Goal: Information Seeking & Learning: Check status

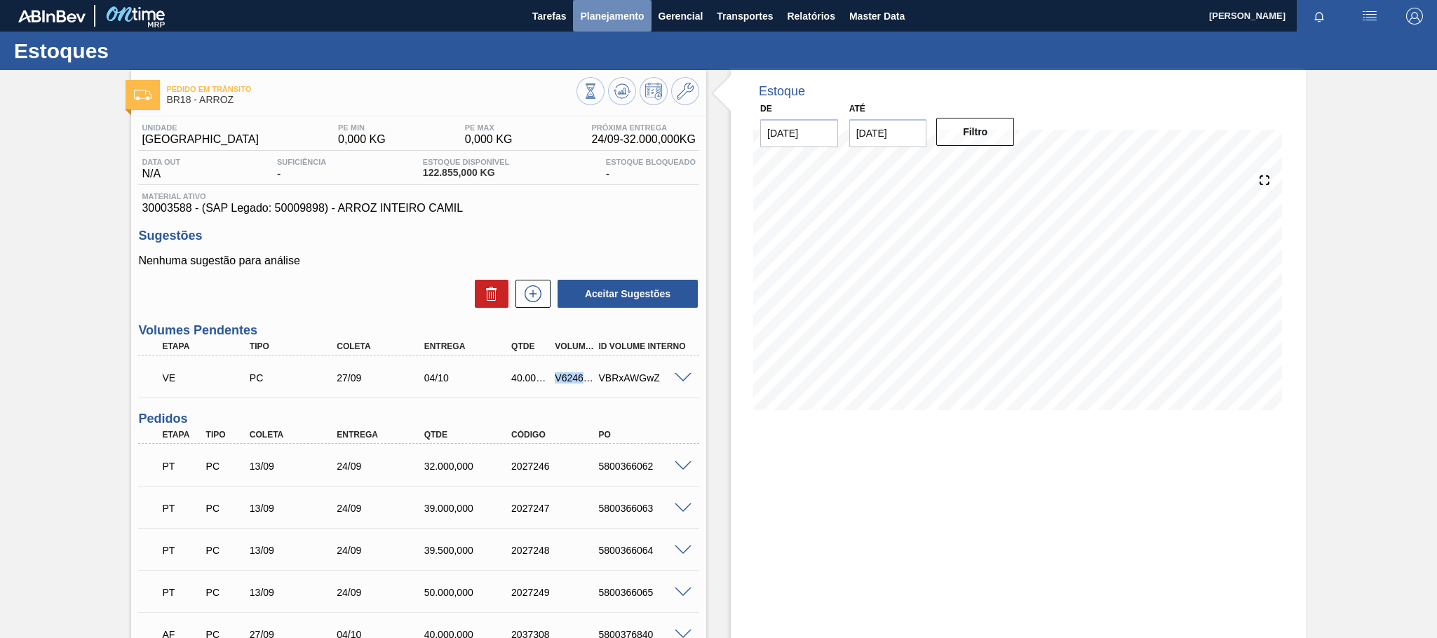
click at [573, 11] on button "Planejamento" at bounding box center [612, 16] width 78 height 32
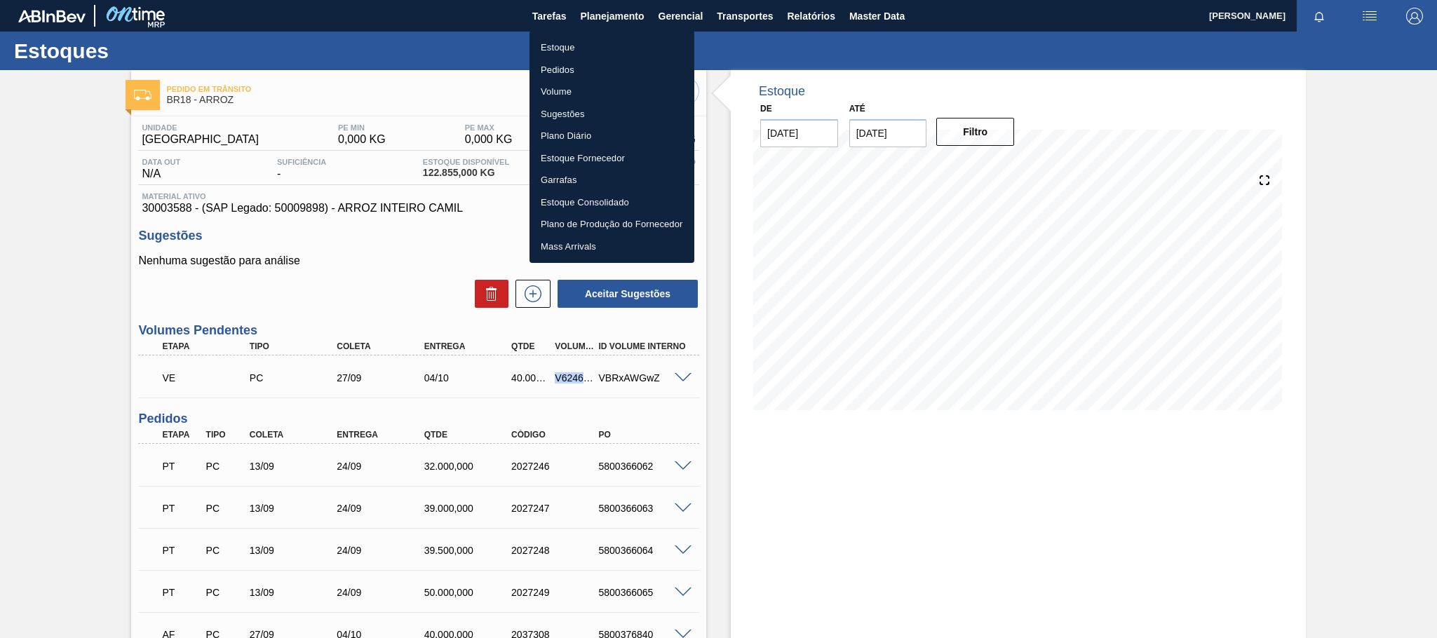
click at [565, 42] on li "Estoque" at bounding box center [612, 47] width 165 height 22
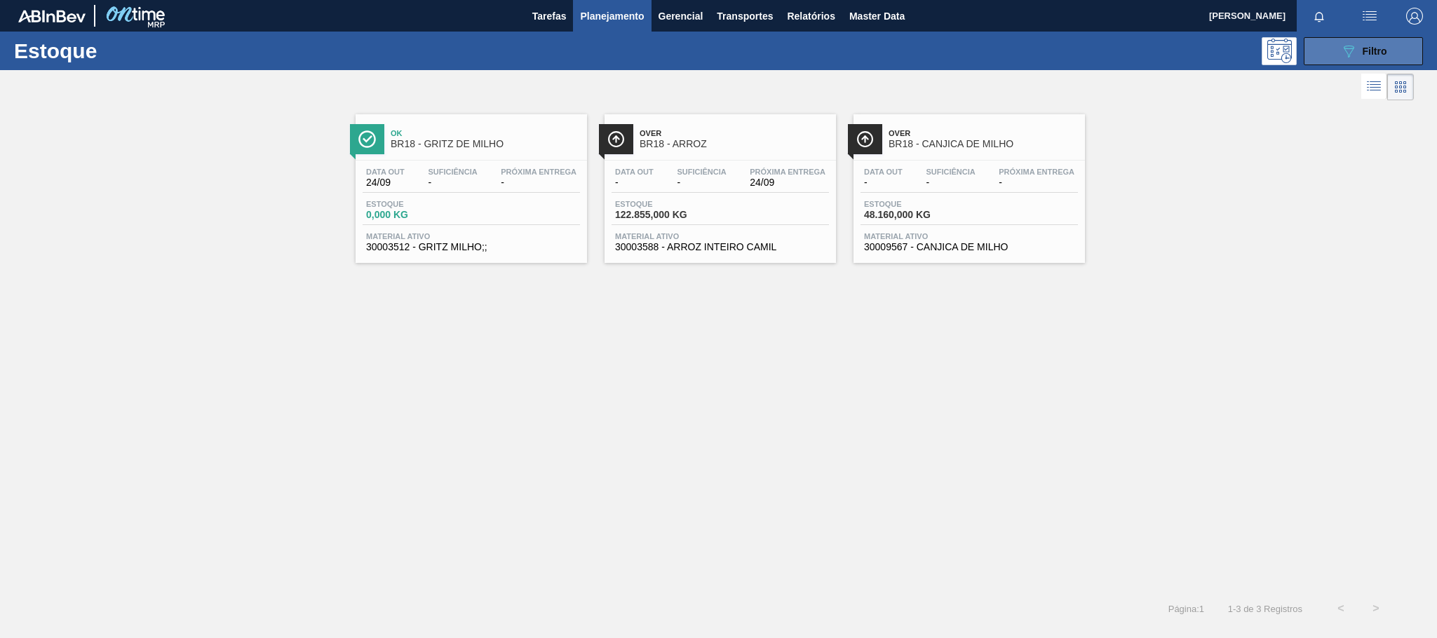
click at [1332, 53] on button "089F7B8B-B2A5-4AFE-B5C0-19BA573D28AC Filtro" at bounding box center [1363, 51] width 119 height 28
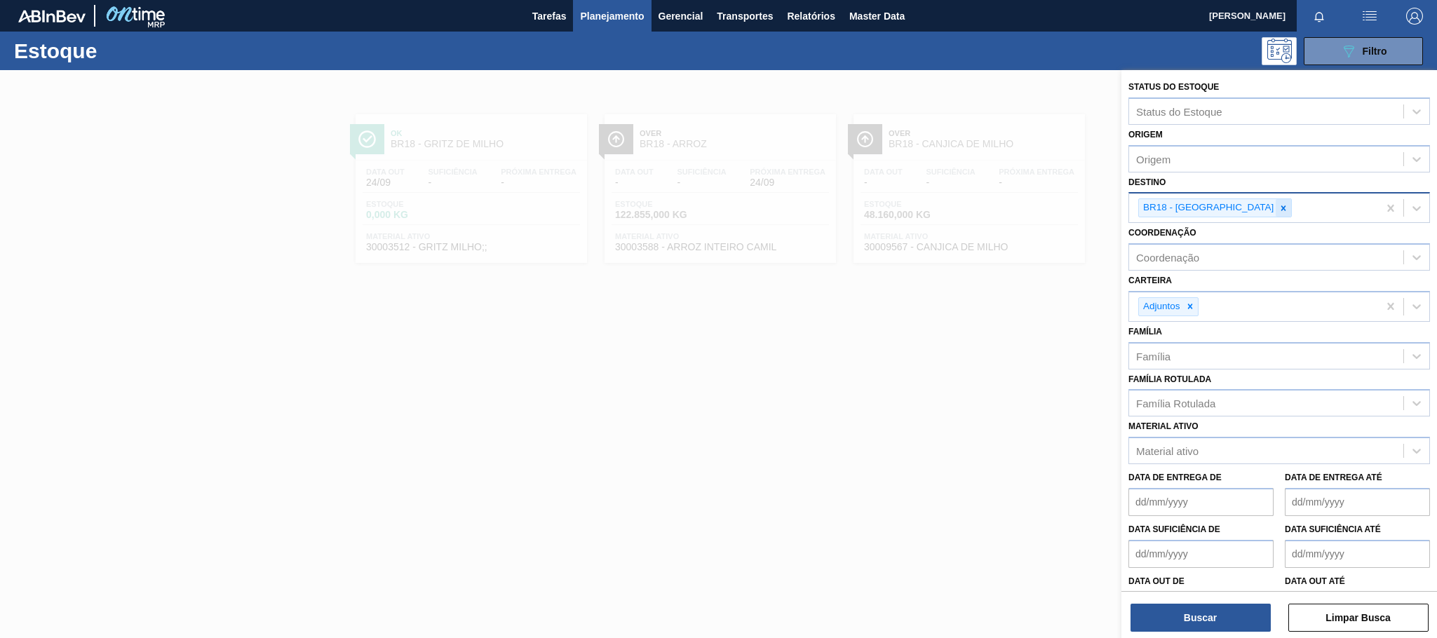
click at [1279, 210] on icon at bounding box center [1284, 208] width 10 height 10
type input "cebra"
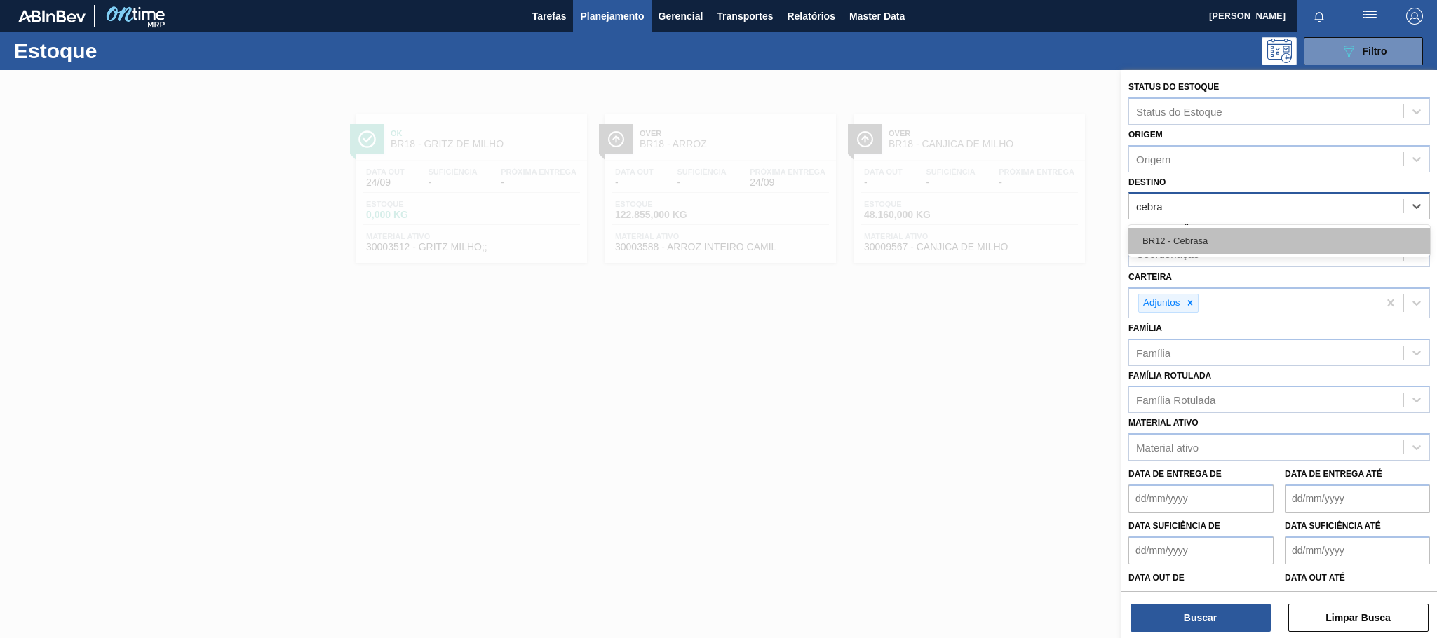
click at [1187, 245] on div "BR12 - Cebrasa" at bounding box center [1280, 241] width 302 height 26
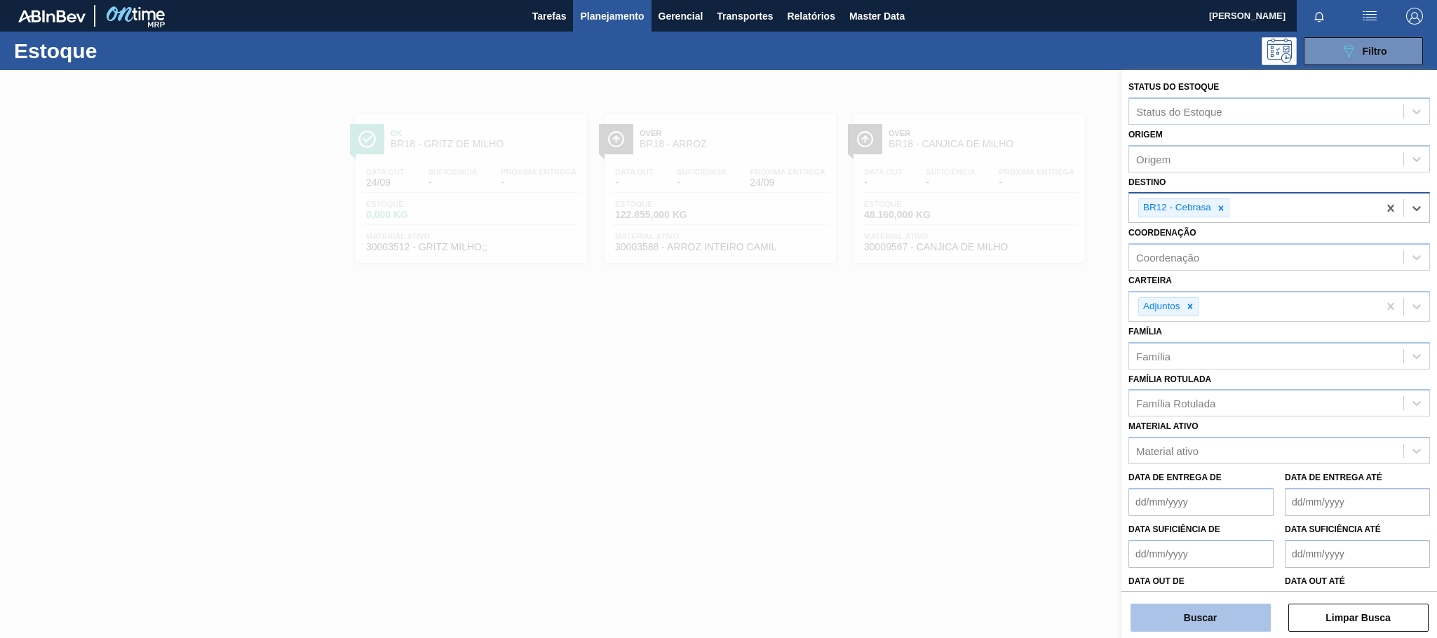
click at [1227, 613] on button "Buscar" at bounding box center [1201, 618] width 140 height 28
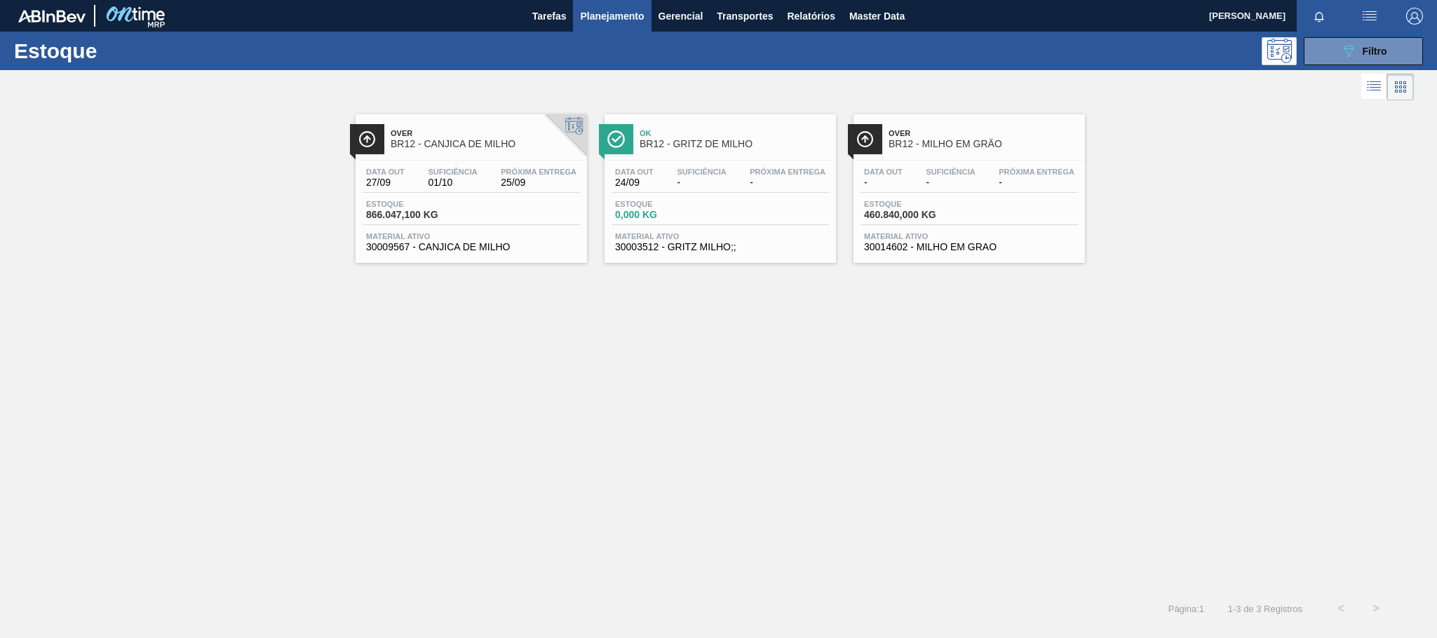
click at [490, 146] on span "BR12 - CANJICA DE MILHO" at bounding box center [485, 144] width 189 height 11
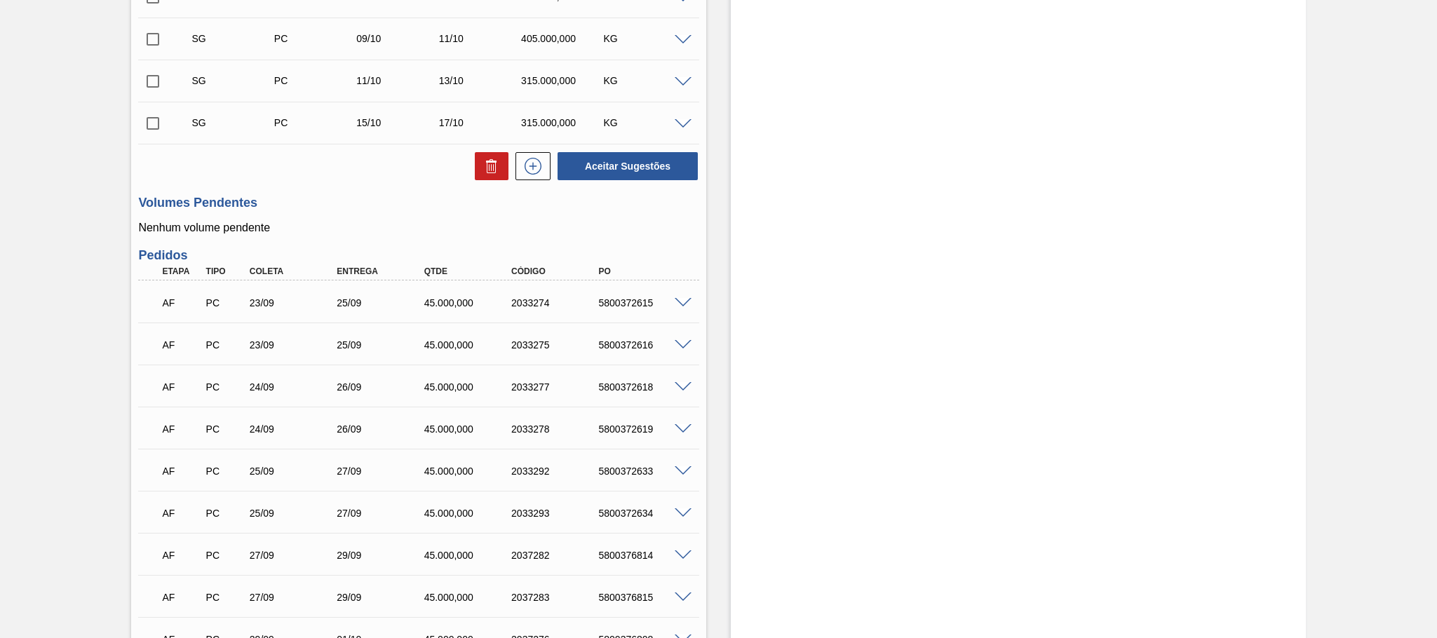
scroll to position [788, 0]
